Goal: Answer question/provide support: Share knowledge or assist other users

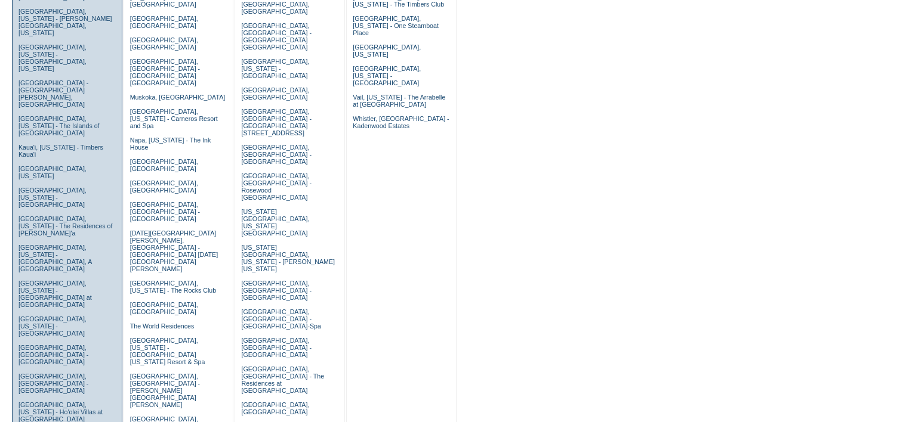
scroll to position [358, 0]
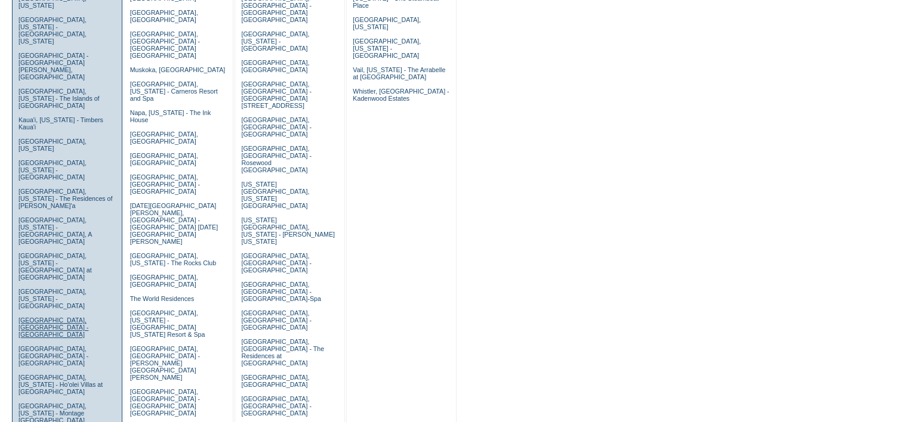
click at [53, 317] on link "Los Cabos, Mexico - Esperanza" at bounding box center [53, 327] width 70 height 21
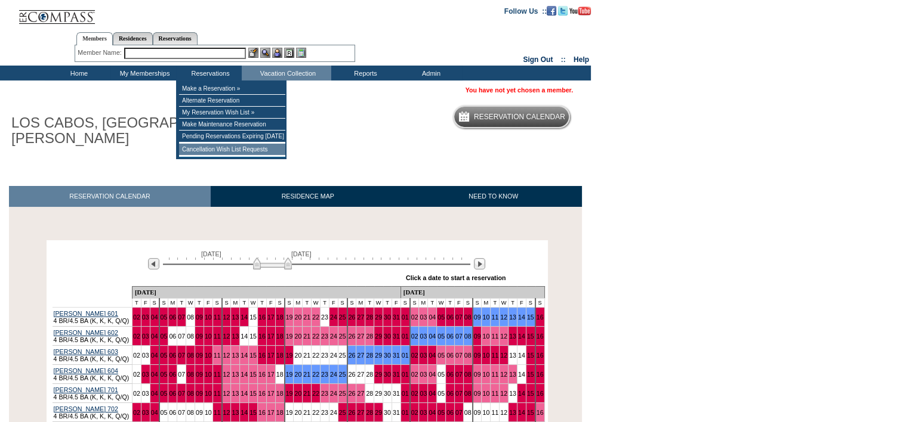
click at [227, 155] on td "Cancellation Wish List Requests" at bounding box center [232, 150] width 106 height 12
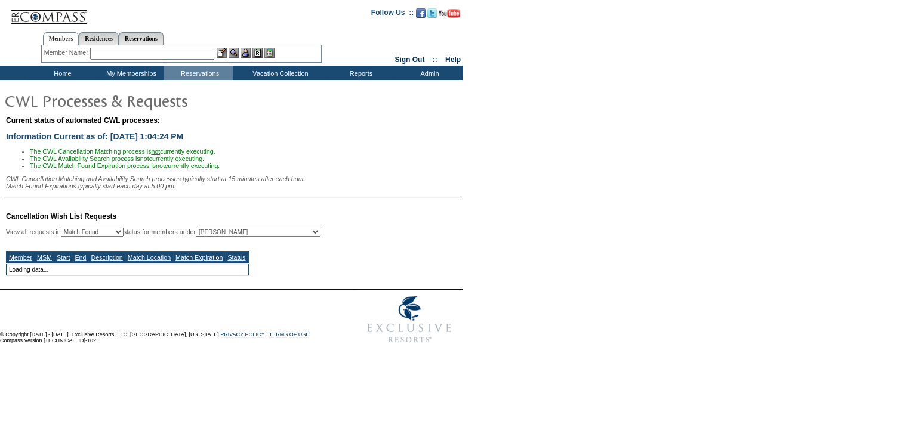
select select "50"
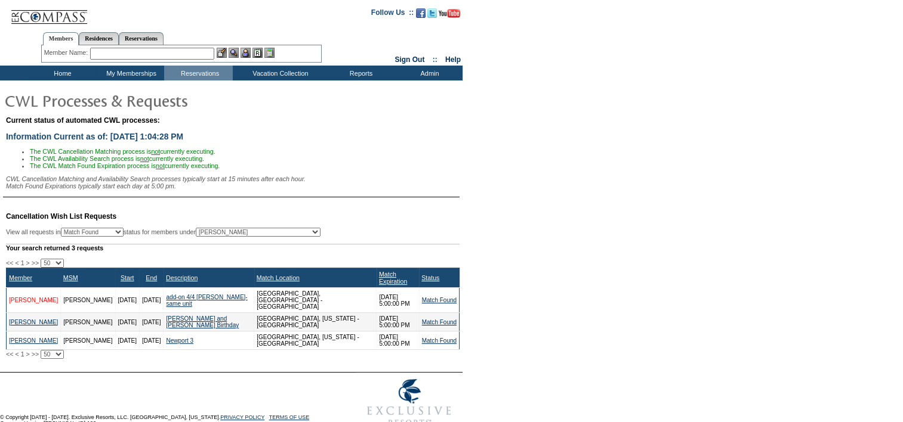
click at [23, 298] on link "McGuire, Desmond" at bounding box center [33, 300] width 49 height 7
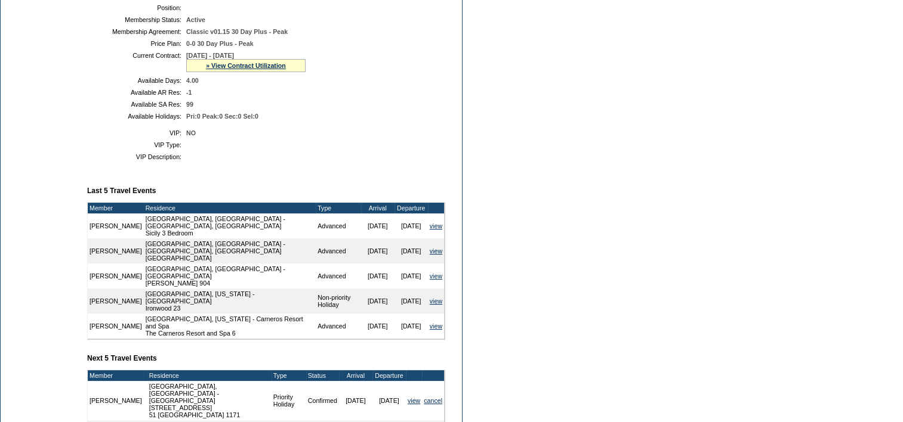
scroll to position [60, 0]
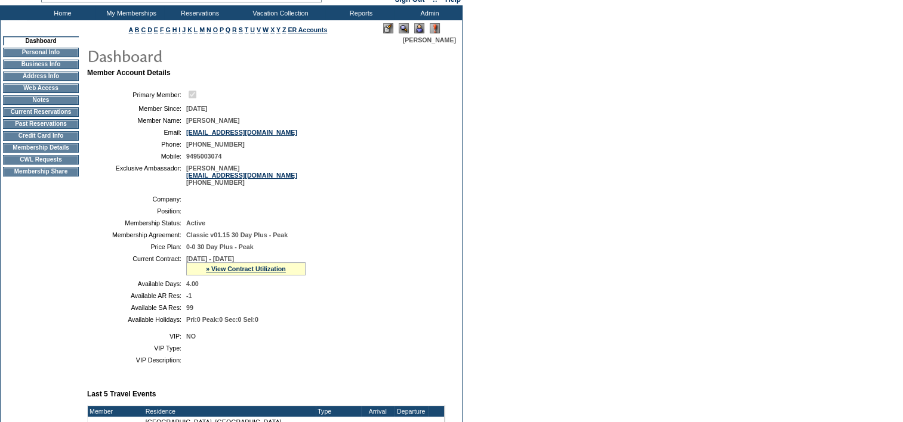
click at [26, 165] on td "CWL Requests" at bounding box center [41, 160] width 76 height 10
